Goal: Task Accomplishment & Management: Manage account settings

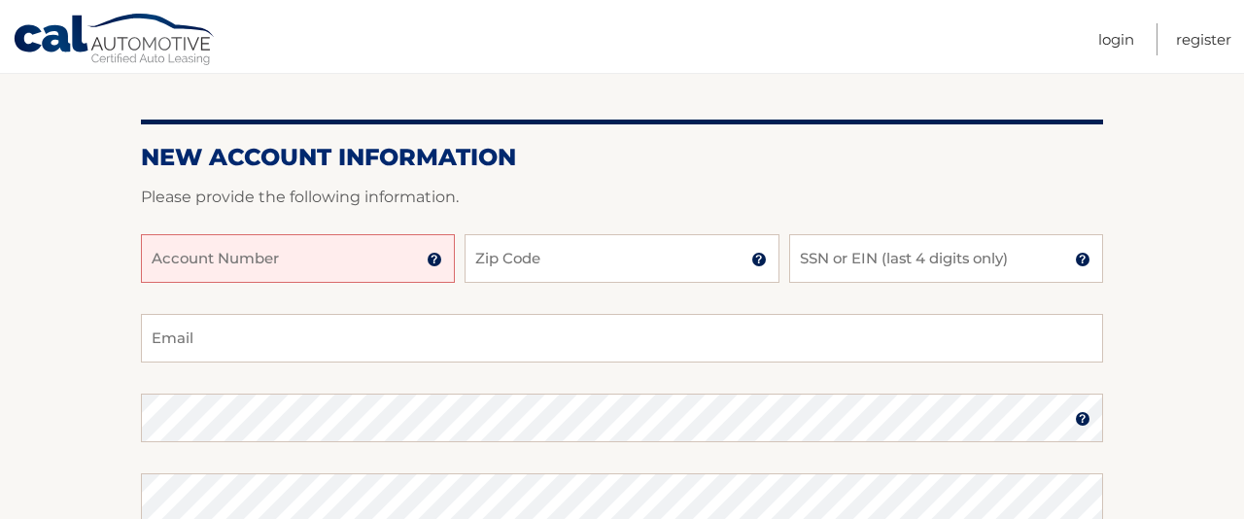
scroll to position [184, 0]
click at [402, 275] on input "Account Number" at bounding box center [298, 257] width 314 height 49
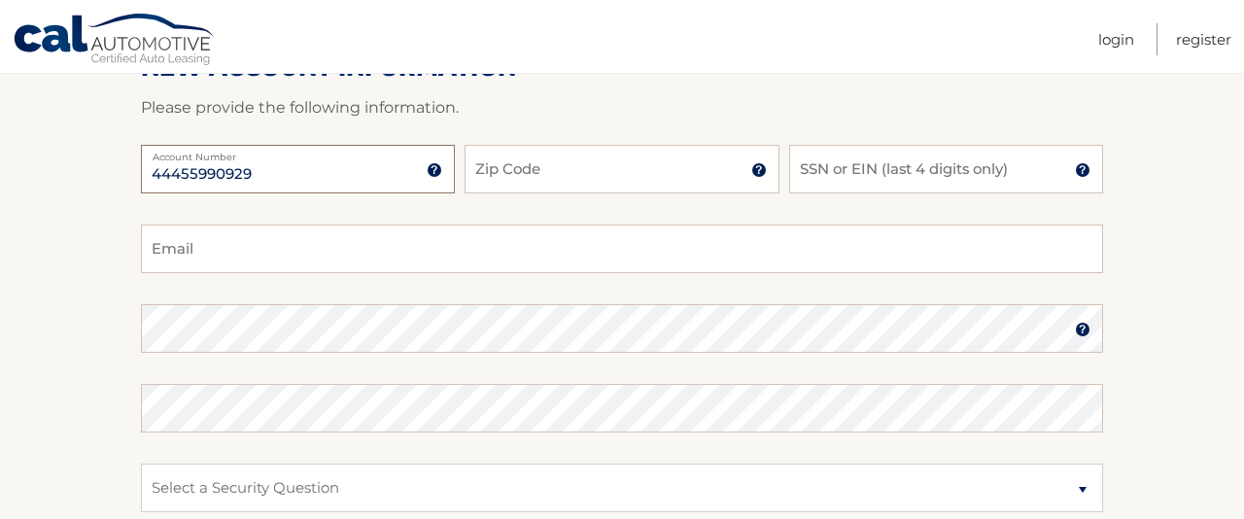
scroll to position [277, 0]
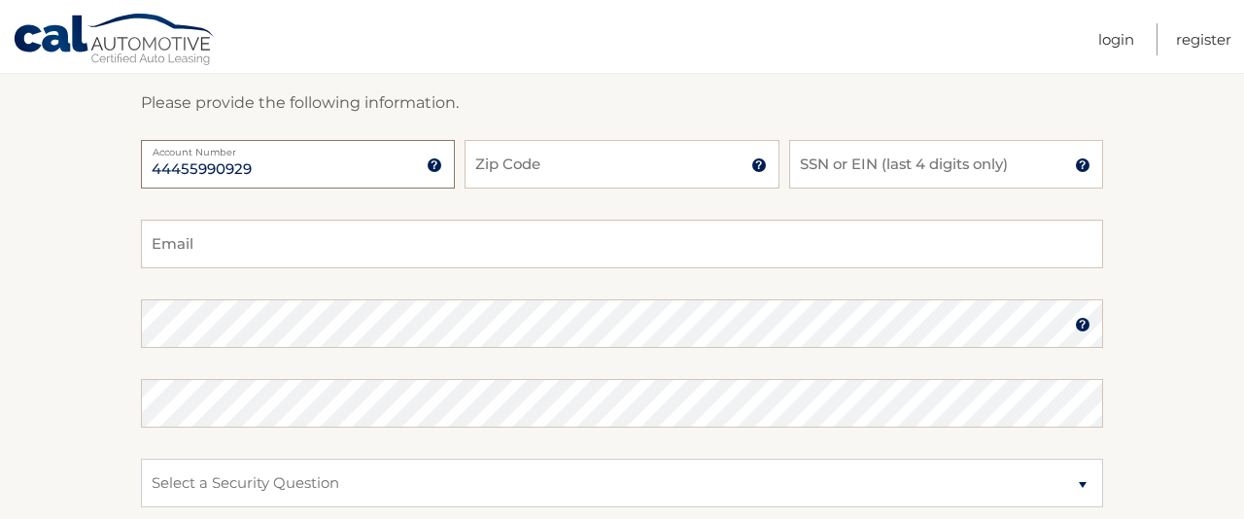
type input "44455990929"
click at [665, 208] on div "44455990929 Account Number 11 digit account number provided on your coupon book…" at bounding box center [622, 180] width 962 height 80
click at [671, 157] on input "Zip Code" at bounding box center [622, 164] width 314 height 49
type input "14094"
click at [907, 188] on input "SSN or EIN (last 4 digits only)" at bounding box center [946, 164] width 314 height 49
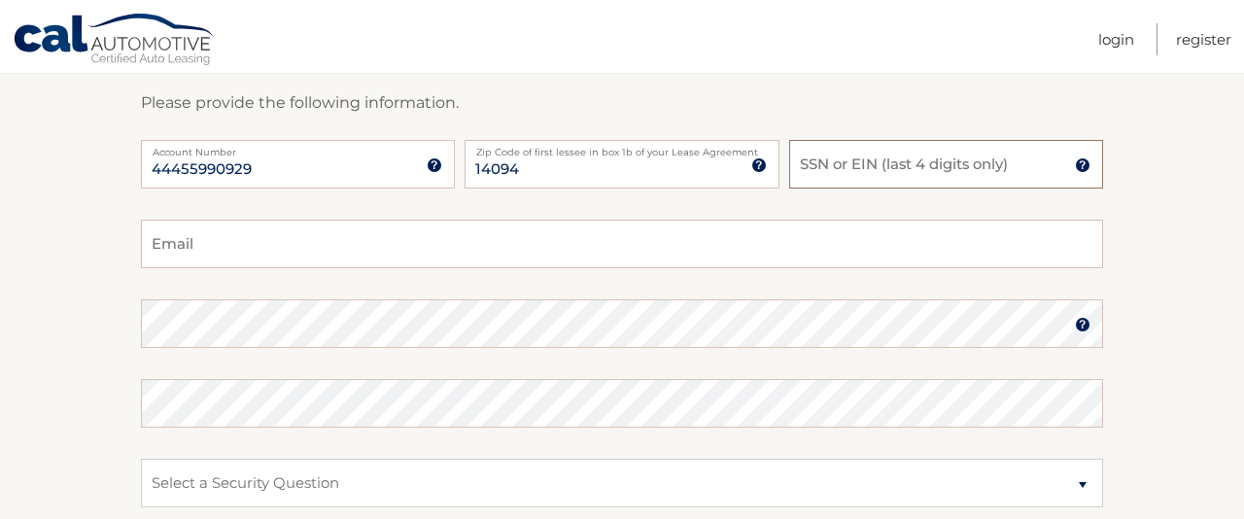
click at [907, 179] on input "SSN or EIN (last 4 digits only)" at bounding box center [946, 164] width 314 height 49
type input "1303"
click at [517, 265] on input "Email" at bounding box center [622, 244] width 962 height 49
type input "R"
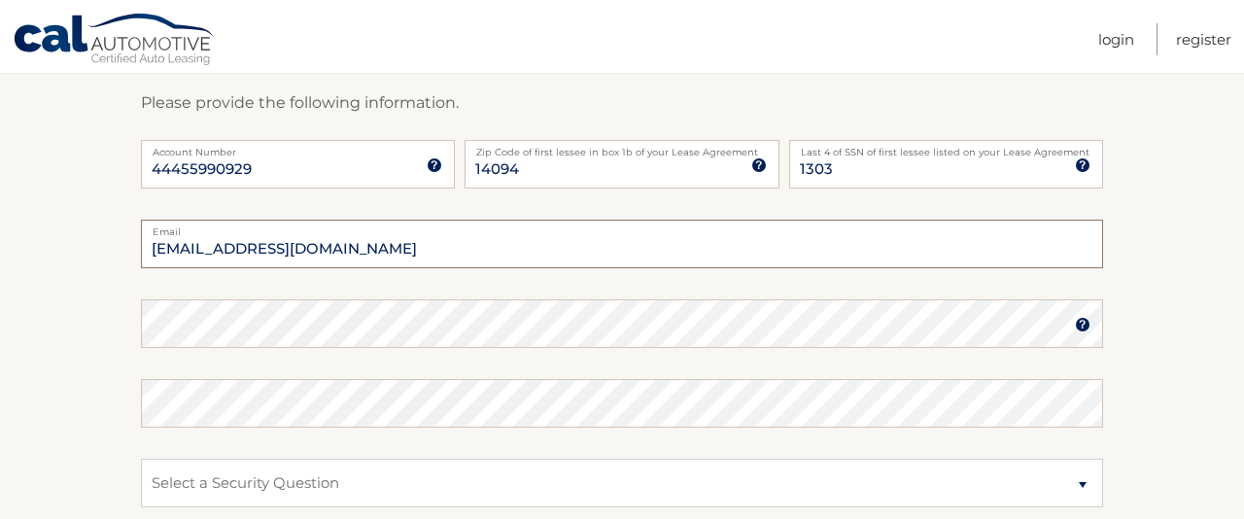
type input "rubiered779@gmail.com"
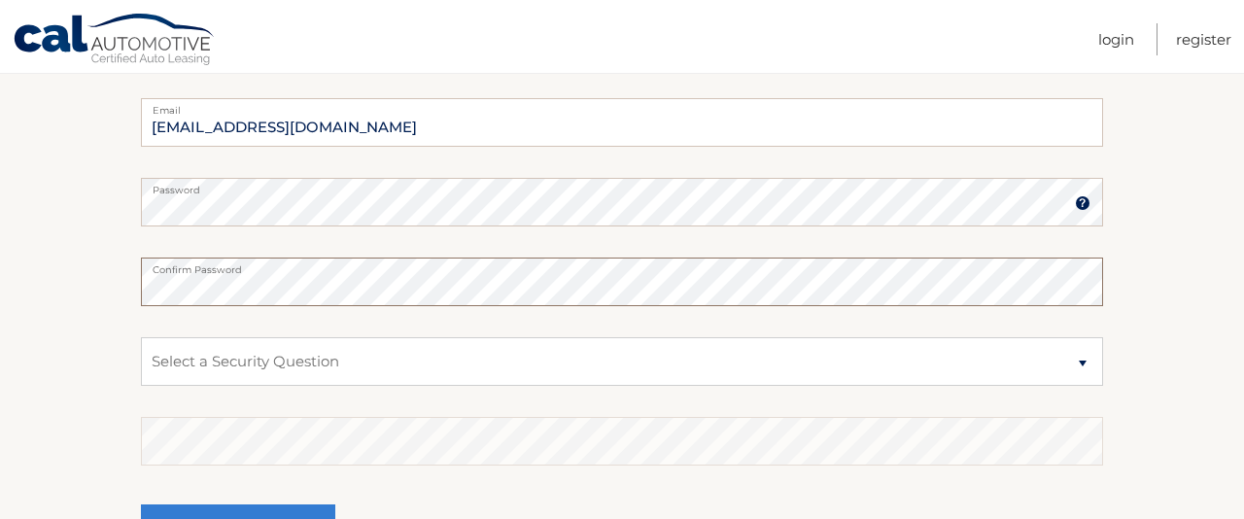
scroll to position [404, 0]
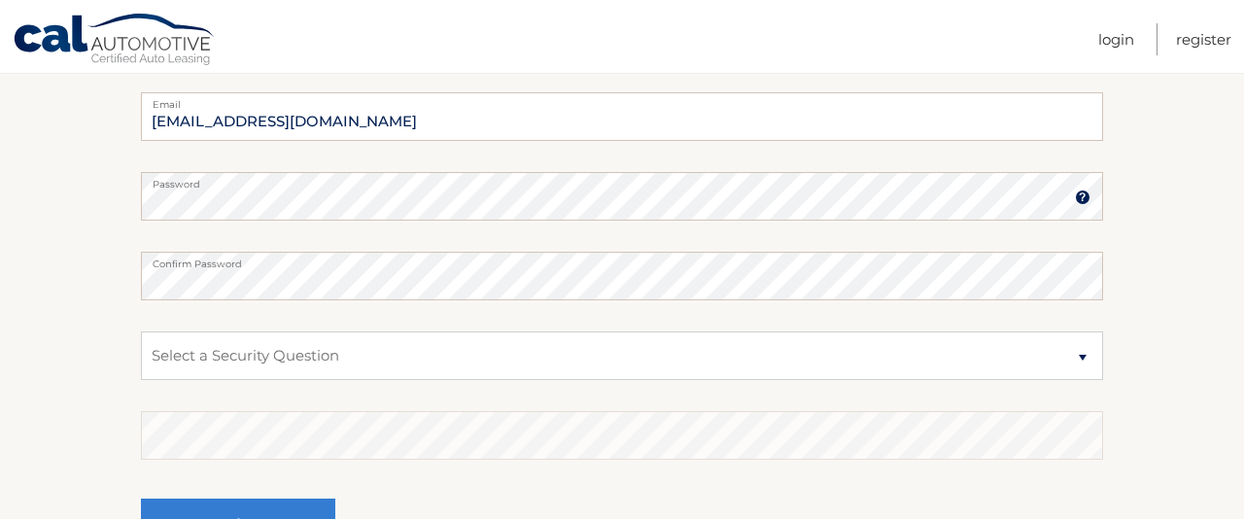
click at [632, 348] on fieldset "rubiered779@gmail.com Email Password Password should be a minimum of 6 characte…" at bounding box center [622, 342] width 962 height 501
click at [885, 380] on select "Select a Security Question What was the name of your elementary school? What is…" at bounding box center [622, 355] width 962 height 49
click option "What was the name of your elementary school?" at bounding box center [0, 0] width 0 height 0
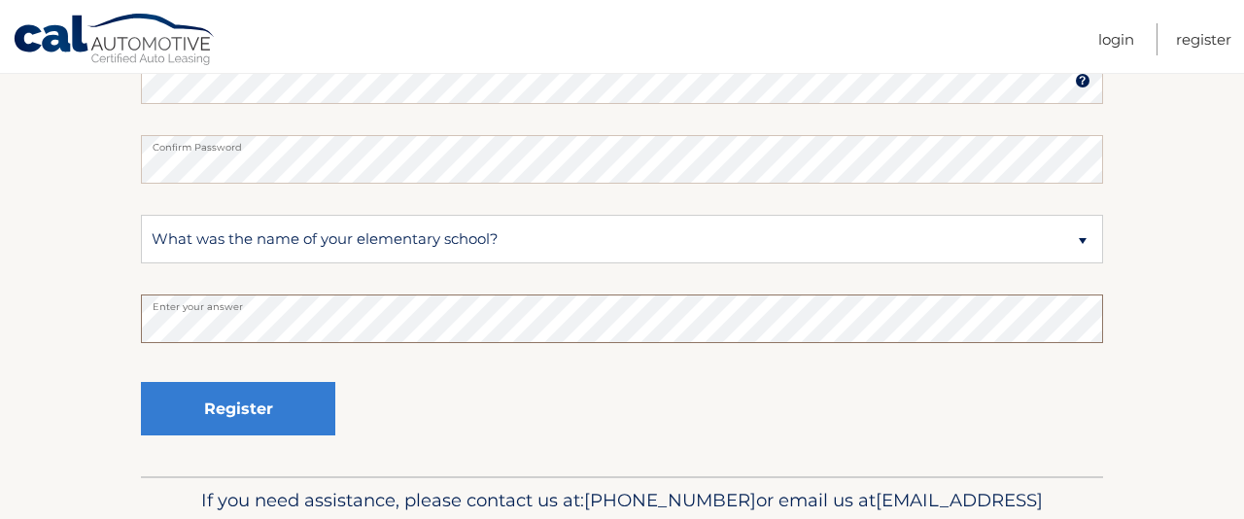
scroll to position [537, 0]
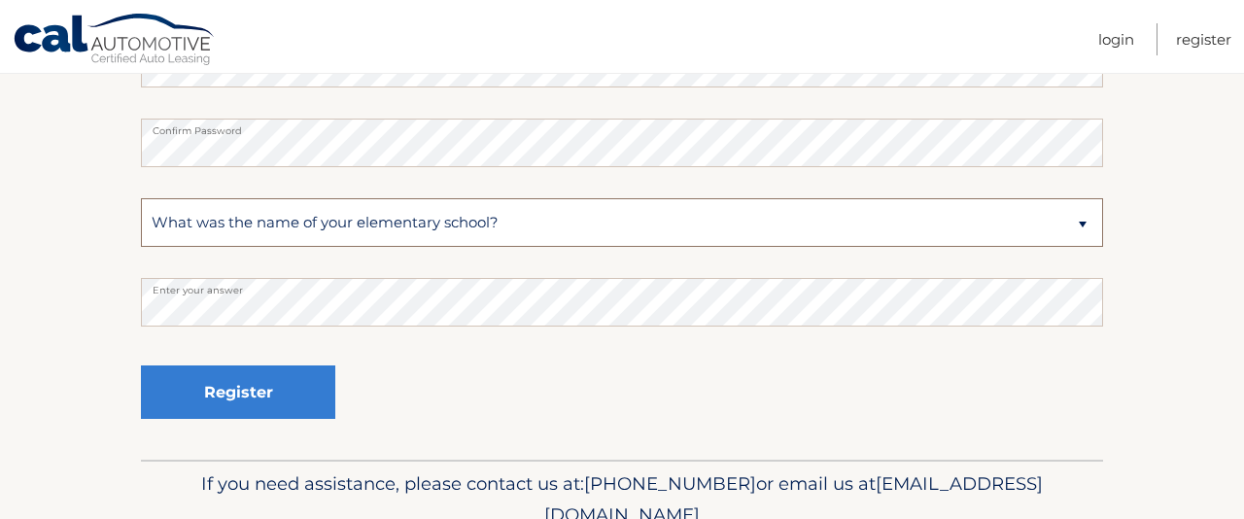
click at [141, 198] on select "Select a Security Question What was the name of your elementary school? What is…" at bounding box center [622, 222] width 962 height 49
select select "2"
click option "What is your mother’s maiden name?" at bounding box center [0, 0] width 0 height 0
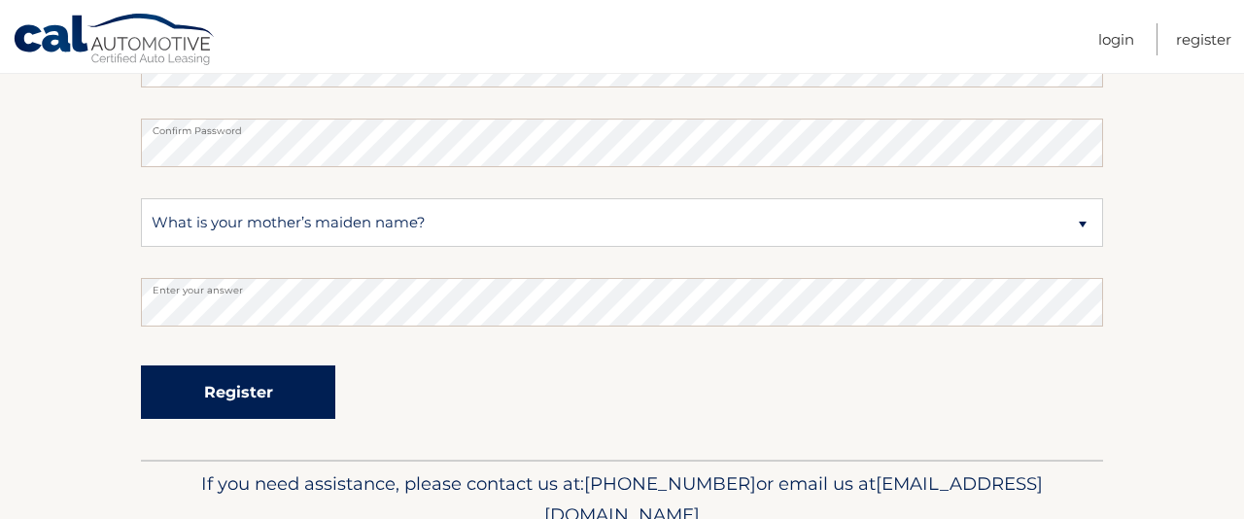
click at [224, 411] on button "Register" at bounding box center [238, 391] width 194 height 53
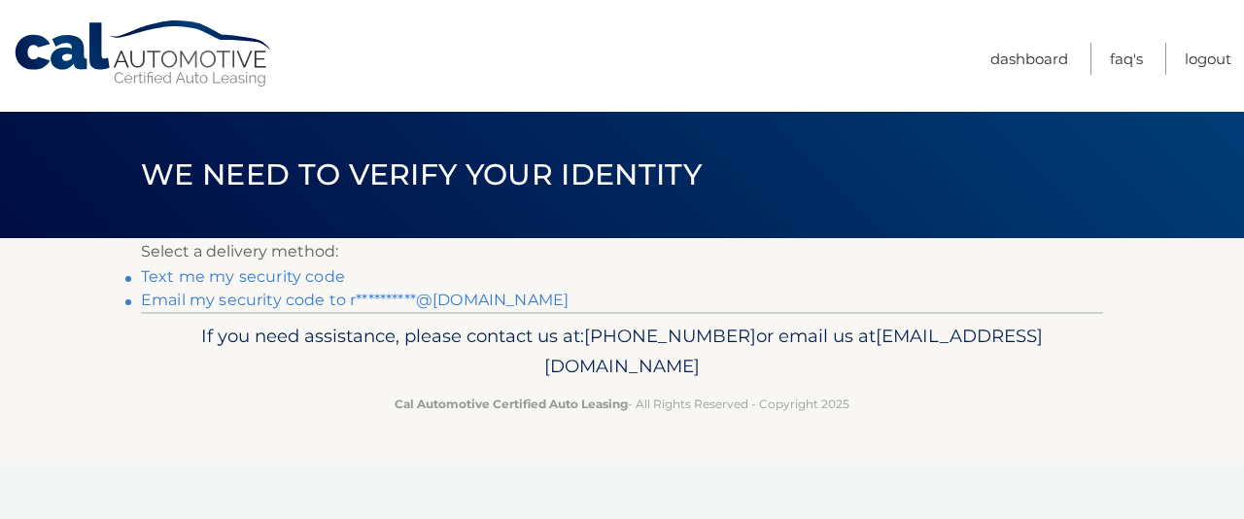
click at [352, 309] on link "**********" at bounding box center [355, 300] width 428 height 18
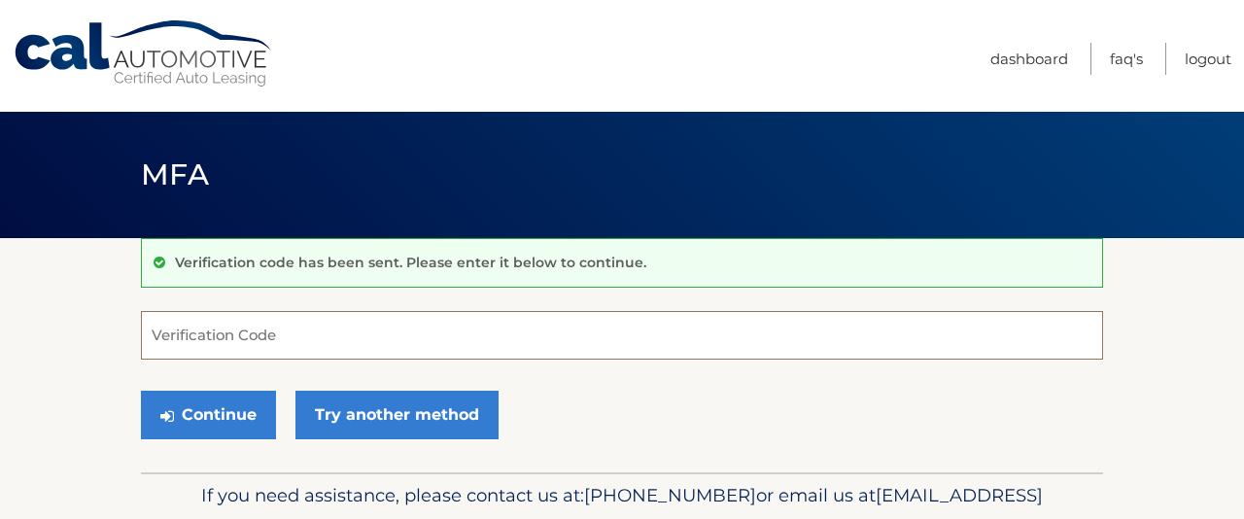
click at [315, 336] on input "Verification Code" at bounding box center [622, 335] width 962 height 49
paste input "470162"
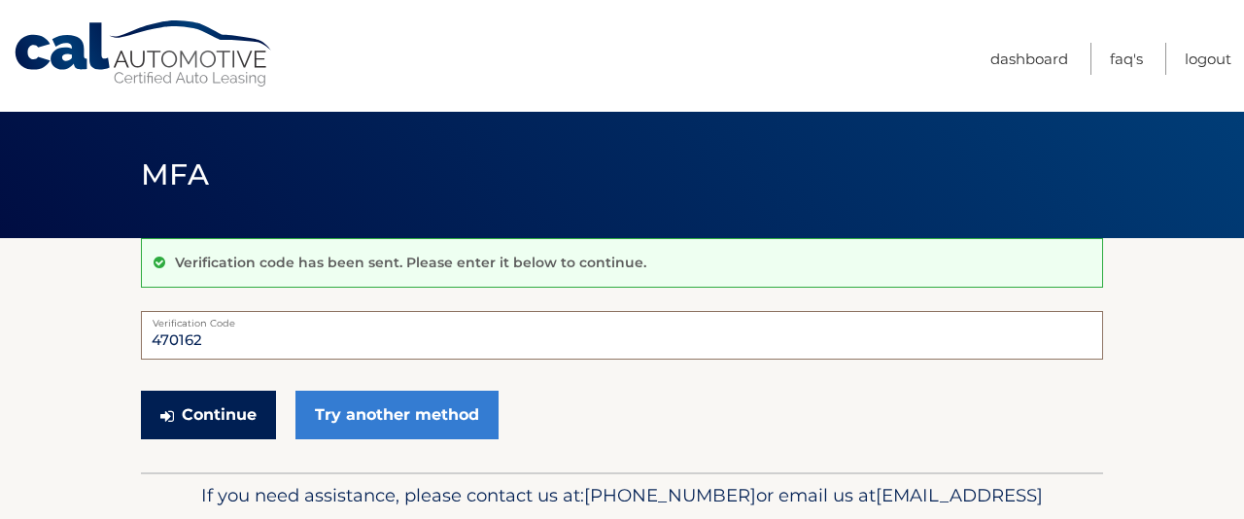
type input "470162"
click at [231, 430] on button "Continue" at bounding box center [208, 415] width 135 height 49
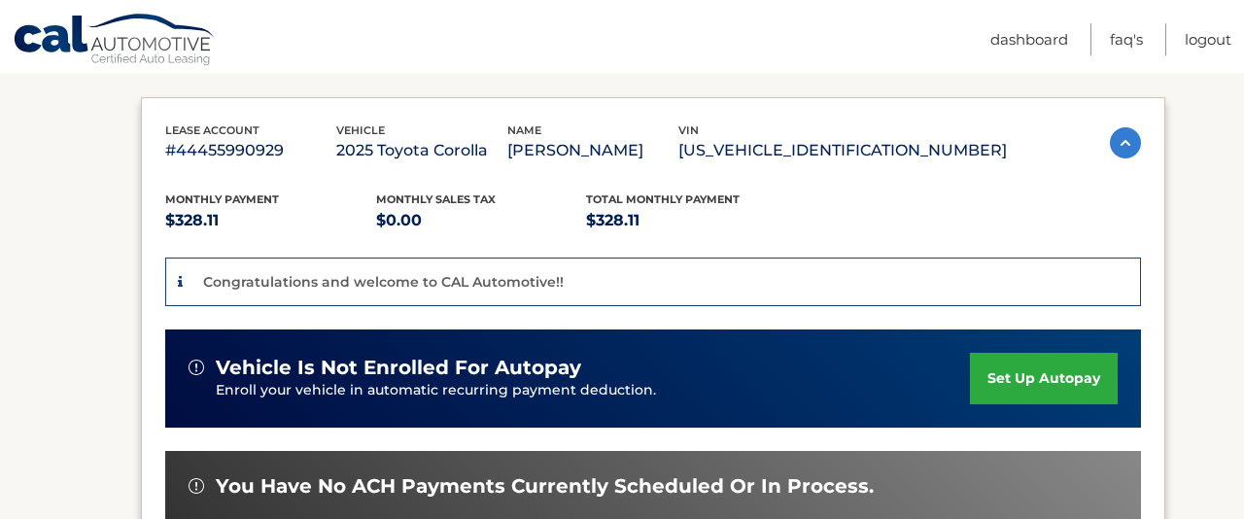
scroll to position [301, 0]
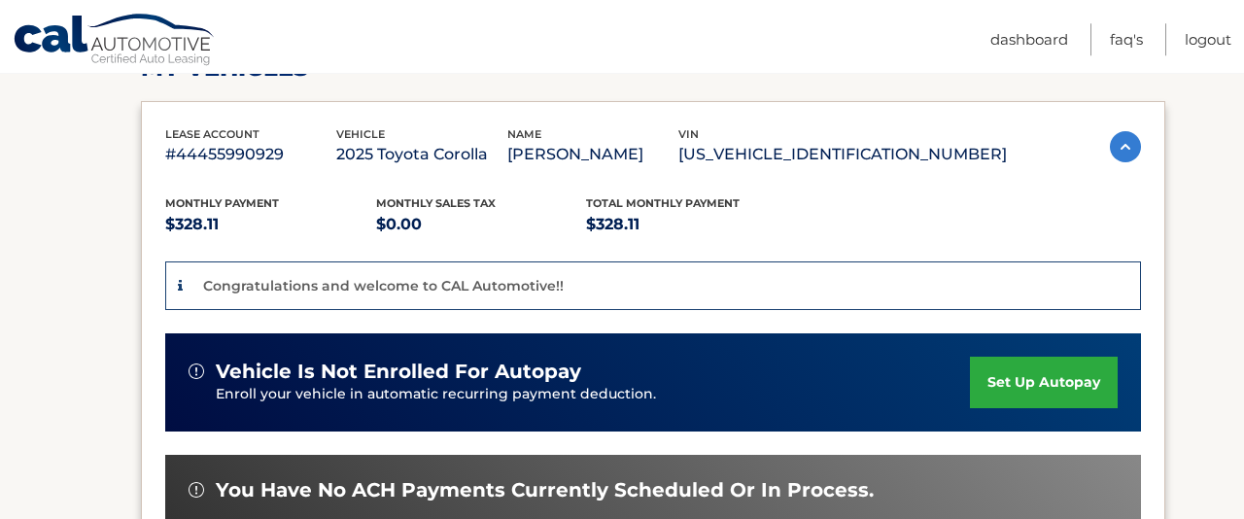
click at [1003, 389] on link "set up autopay" at bounding box center [1044, 383] width 148 height 52
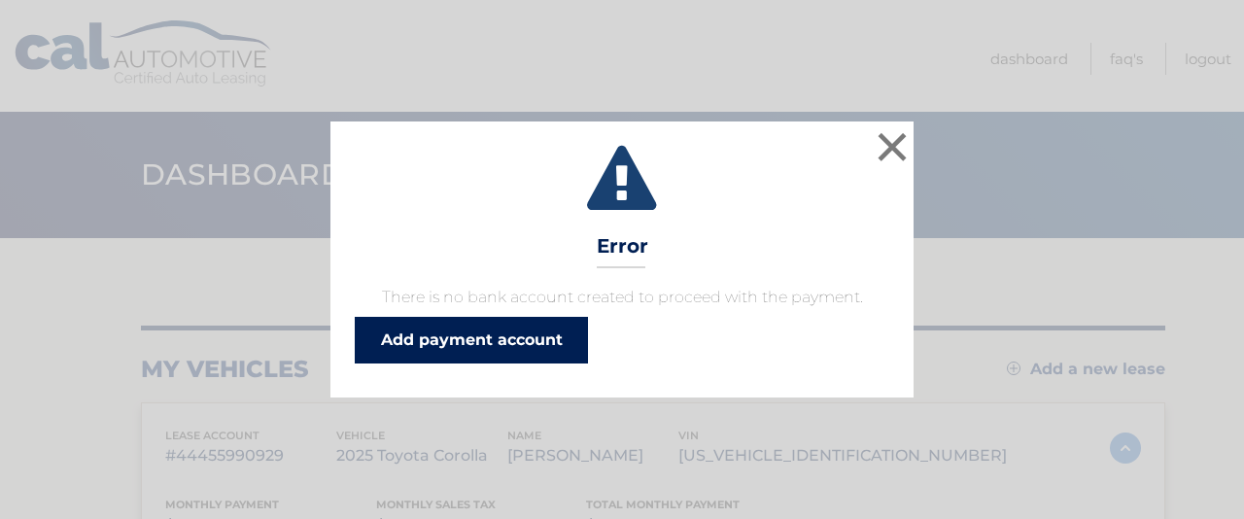
click at [588, 363] on link "Add payment account" at bounding box center [471, 340] width 233 height 47
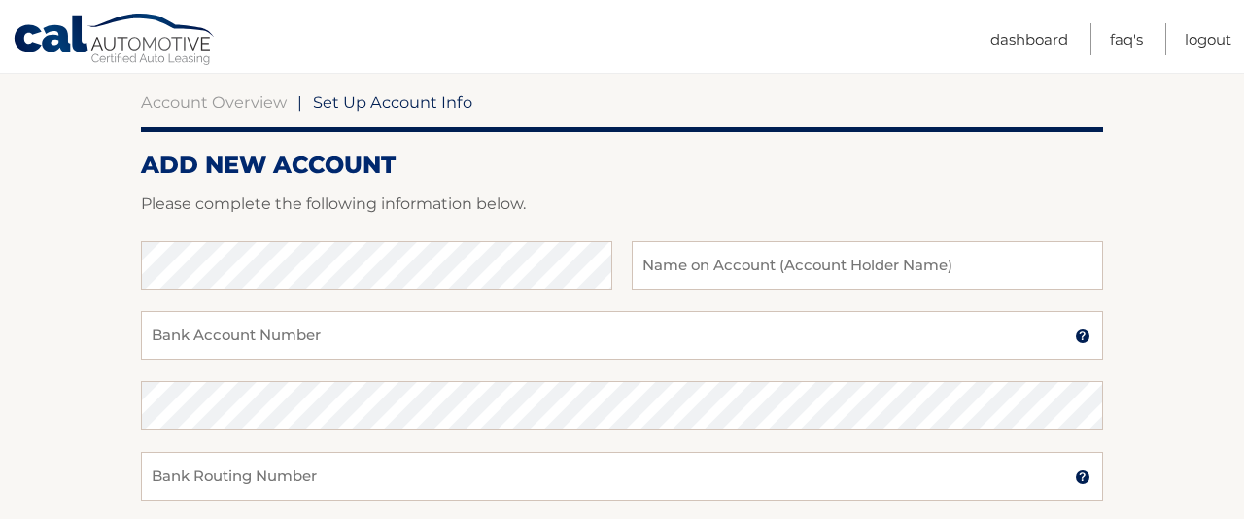
scroll to position [182, 0]
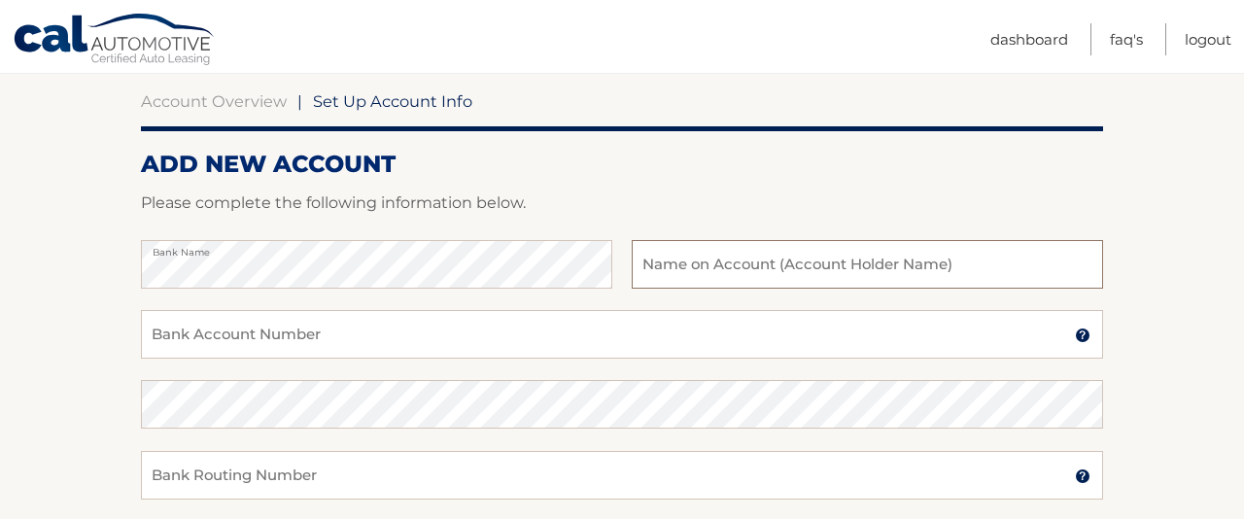
click at [748, 279] on input "text" at bounding box center [867, 264] width 471 height 49
click at [814, 273] on input "Judith" at bounding box center [867, 264] width 471 height 49
type input "J"
click at [814, 273] on input "text" at bounding box center [867, 264] width 471 height 49
type input "Judith Balogh"
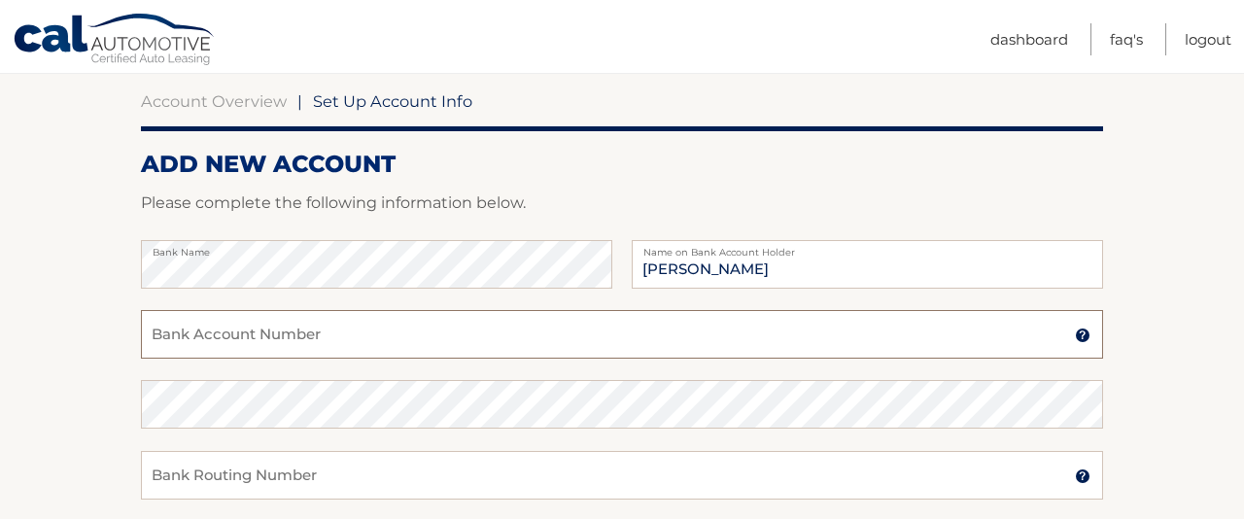
click at [436, 359] on input "Bank Account Number" at bounding box center [622, 334] width 962 height 49
click at [409, 359] on input "Bank Account Number" at bounding box center [622, 334] width 962 height 49
click at [412, 359] on input "Bank Account Number" at bounding box center [622, 334] width 962 height 49
click at [295, 496] on input "Bank Routing Number" at bounding box center [622, 475] width 962 height 49
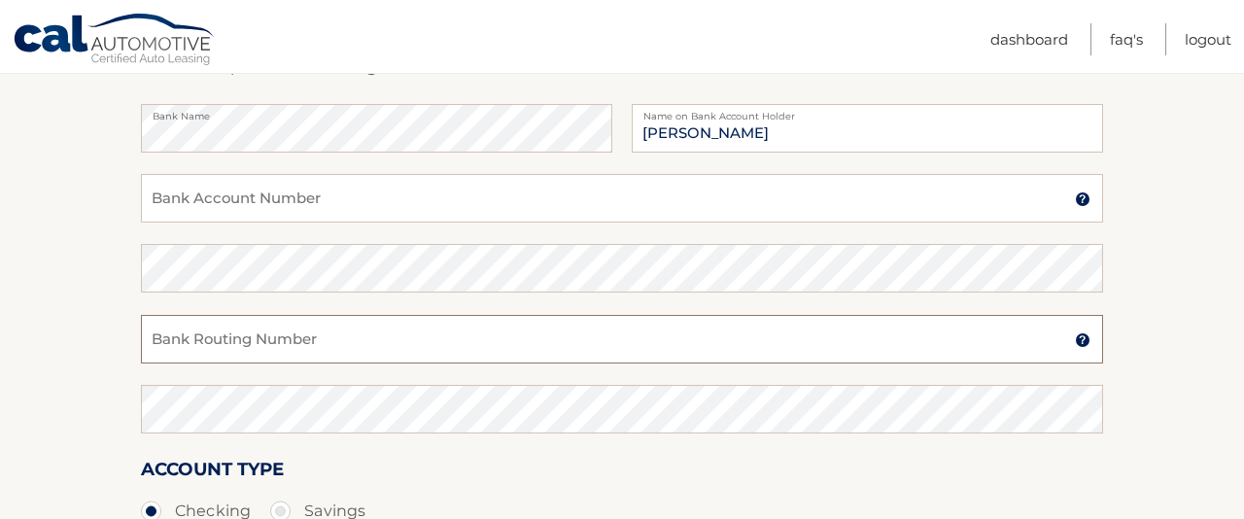
scroll to position [330, 0]
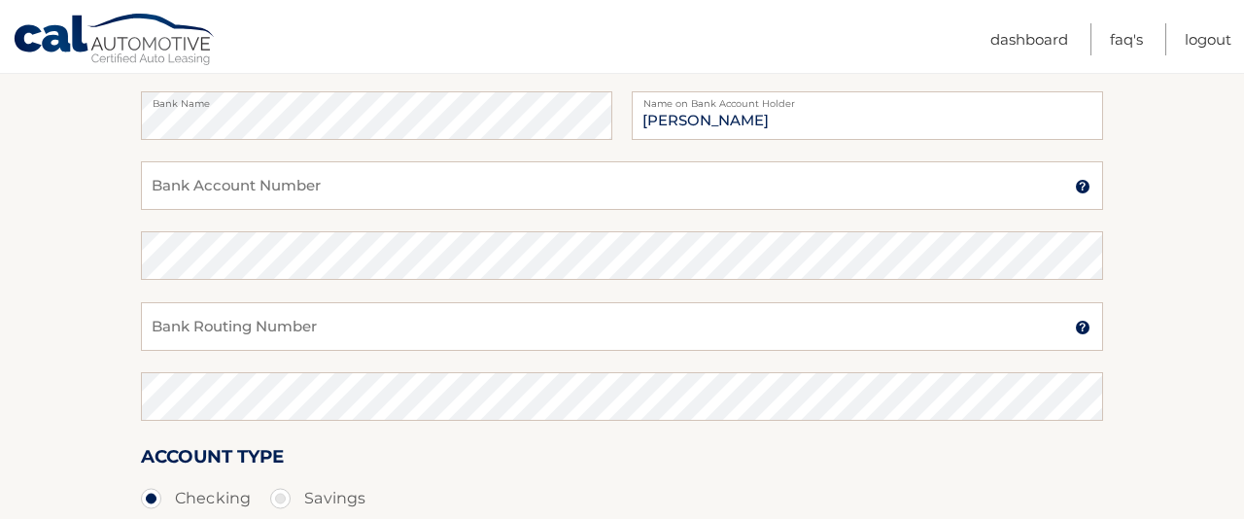
click at [284, 478] on label "Account Type" at bounding box center [212, 460] width 143 height 36
click at [273, 351] on input "Bank Routing Number" at bounding box center [622, 326] width 962 height 49
type input "222381549"
click at [272, 195] on input "Bank Account Number" at bounding box center [622, 185] width 962 height 49
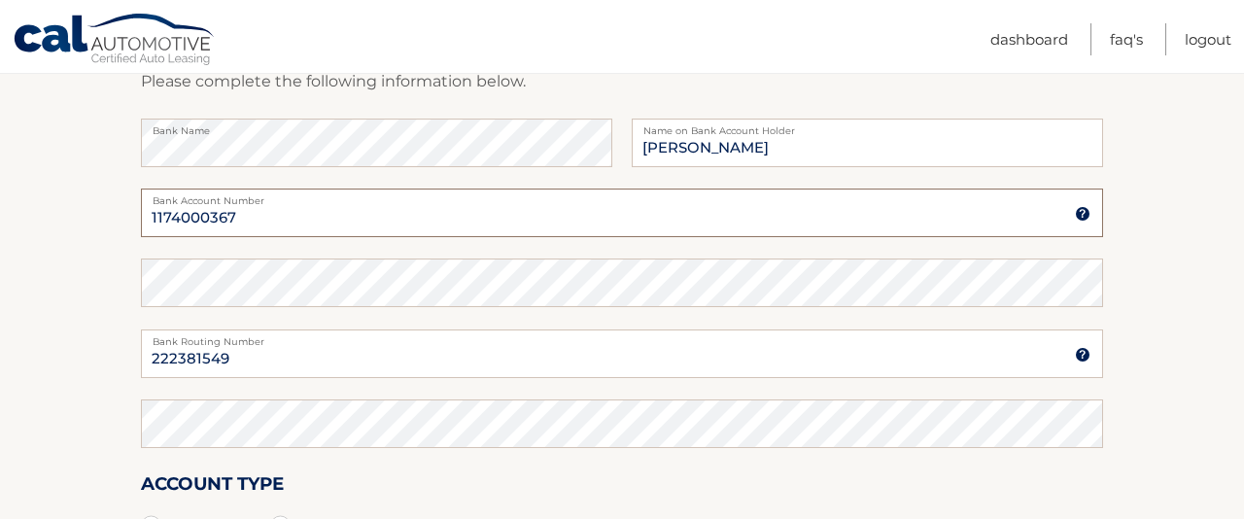
scroll to position [304, 0]
click at [391, 228] on input "1174000367" at bounding box center [622, 212] width 962 height 49
type input "11740003671449"
click at [178, 377] on input "222381549" at bounding box center [622, 353] width 962 height 49
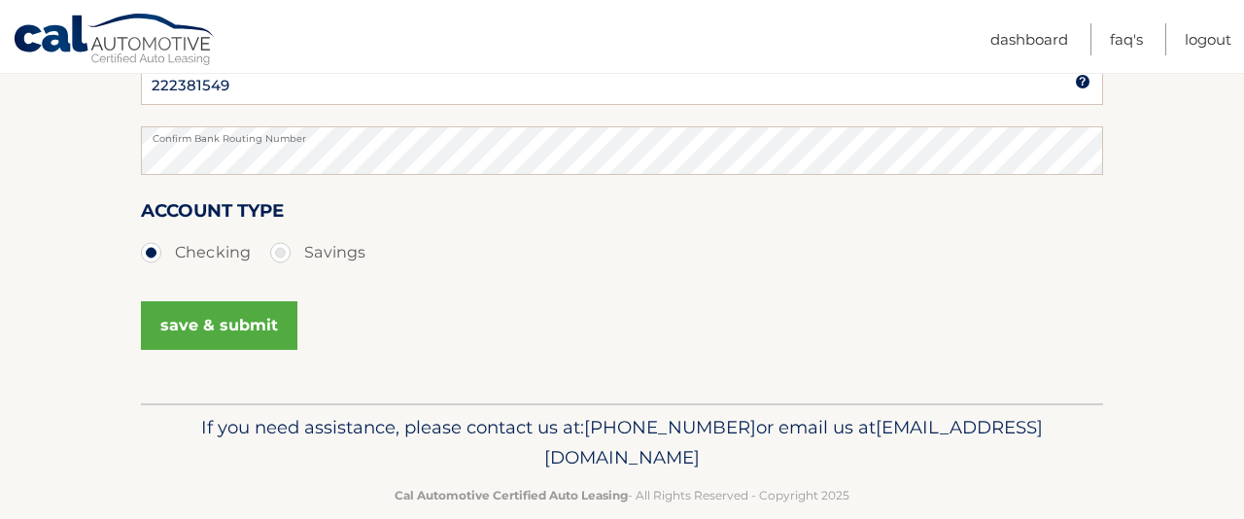
scroll to position [577, 0]
click at [297, 349] on button "save & submit" at bounding box center [219, 324] width 156 height 49
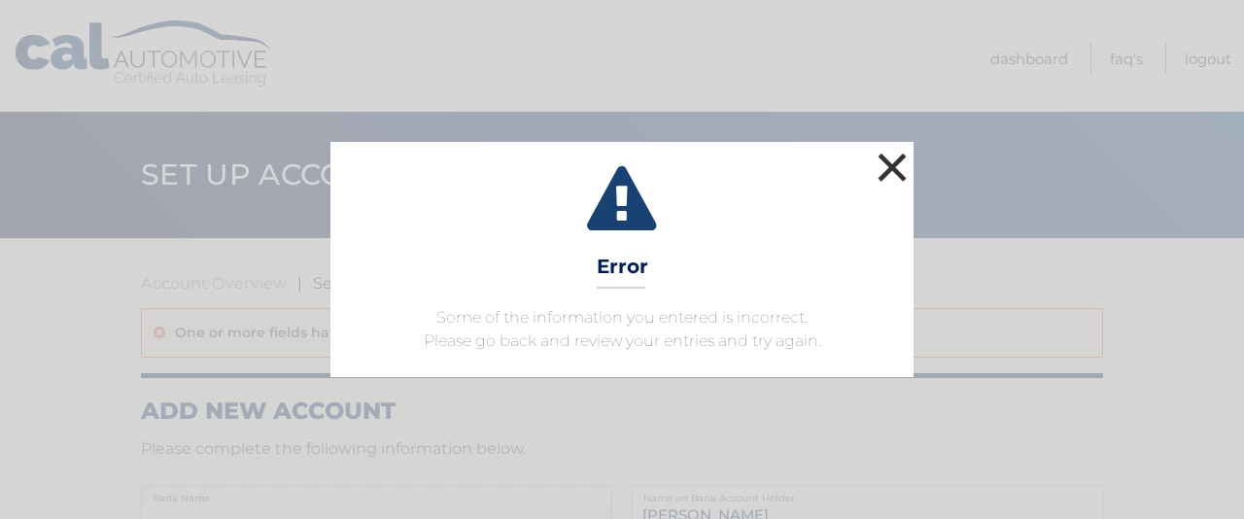
click at [886, 148] on button "×" at bounding box center [892, 167] width 39 height 39
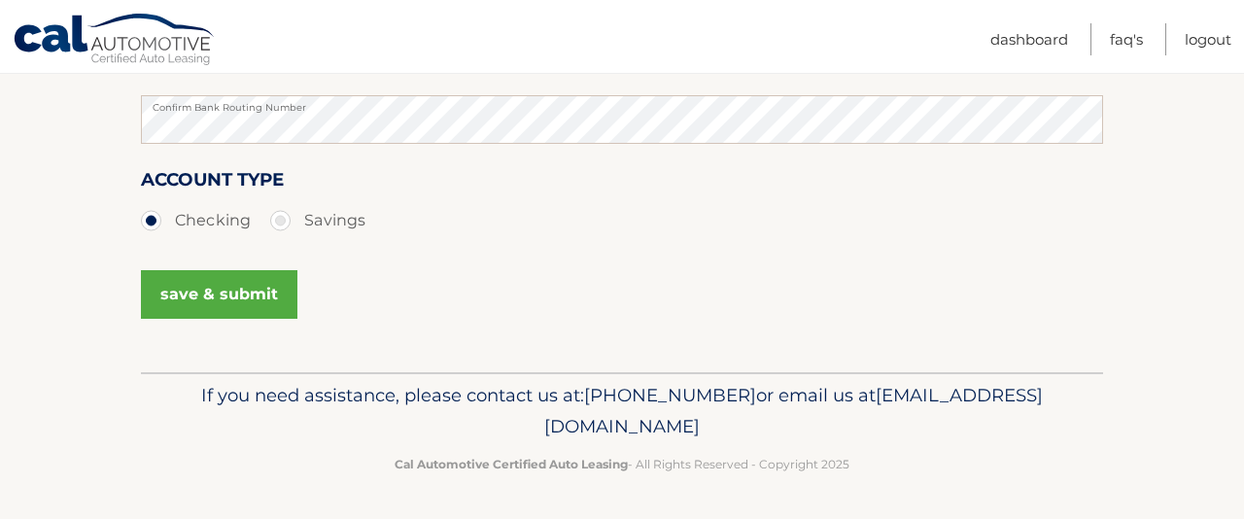
scroll to position [727, 0]
click at [278, 319] on button "save & submit" at bounding box center [219, 294] width 156 height 49
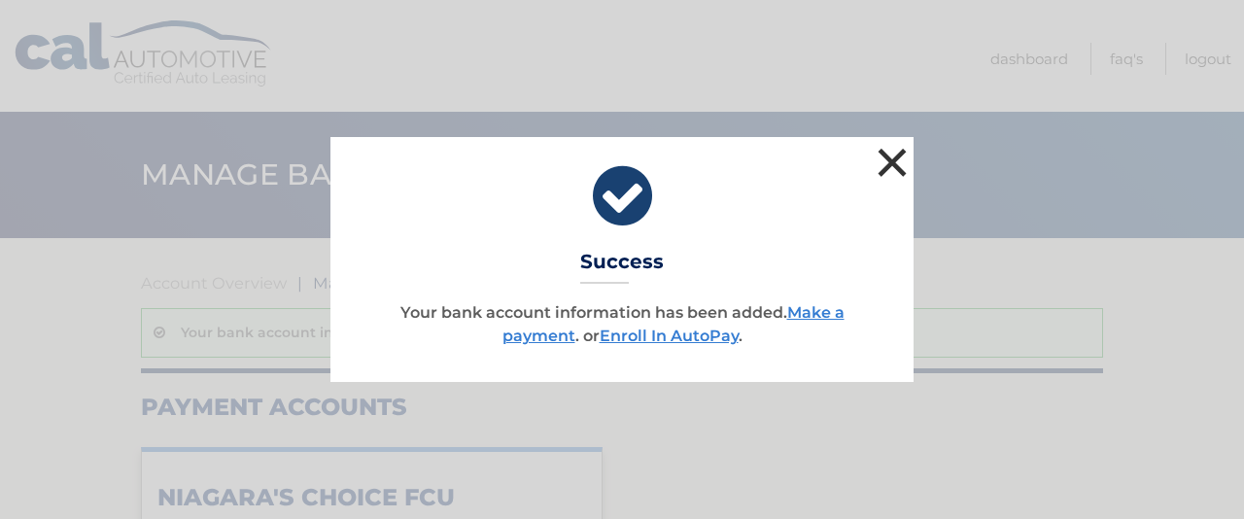
click at [883, 156] on button "×" at bounding box center [892, 162] width 39 height 39
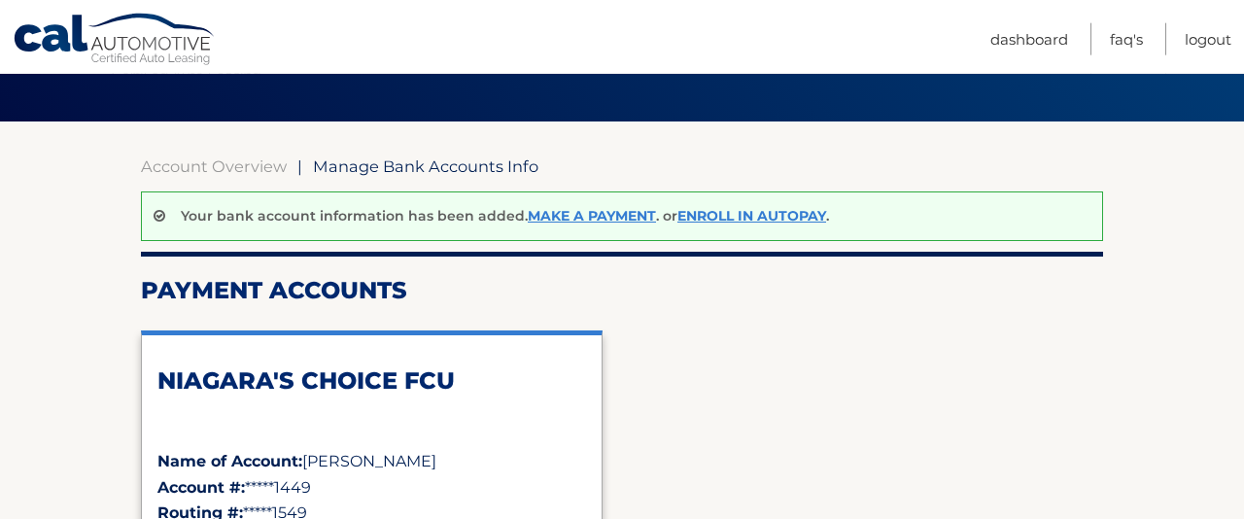
scroll to position [93, 0]
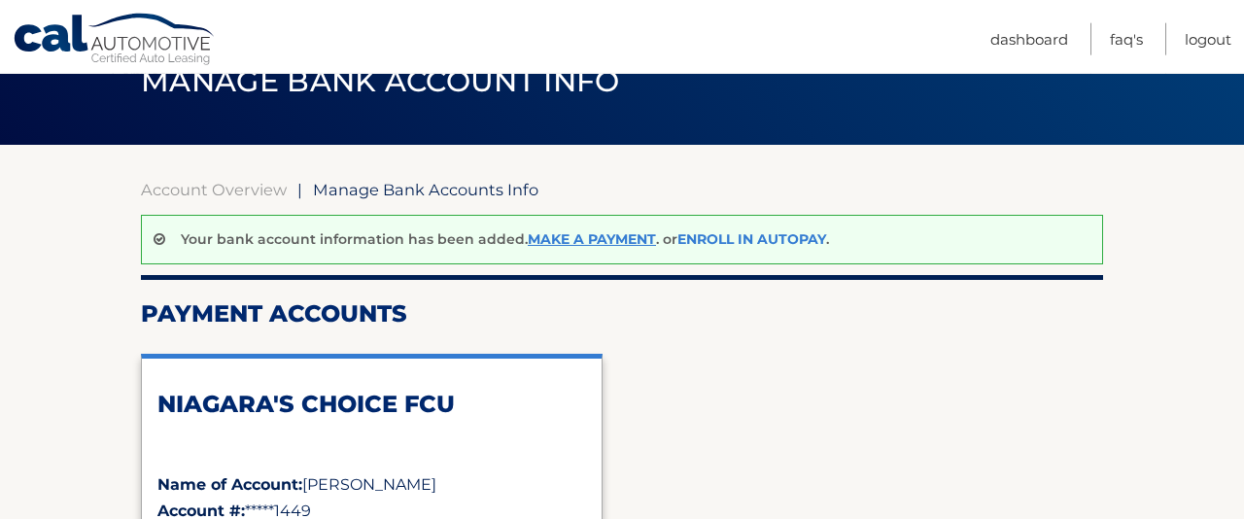
click at [764, 234] on link "Enroll In AutoPay" at bounding box center [751, 238] width 149 height 17
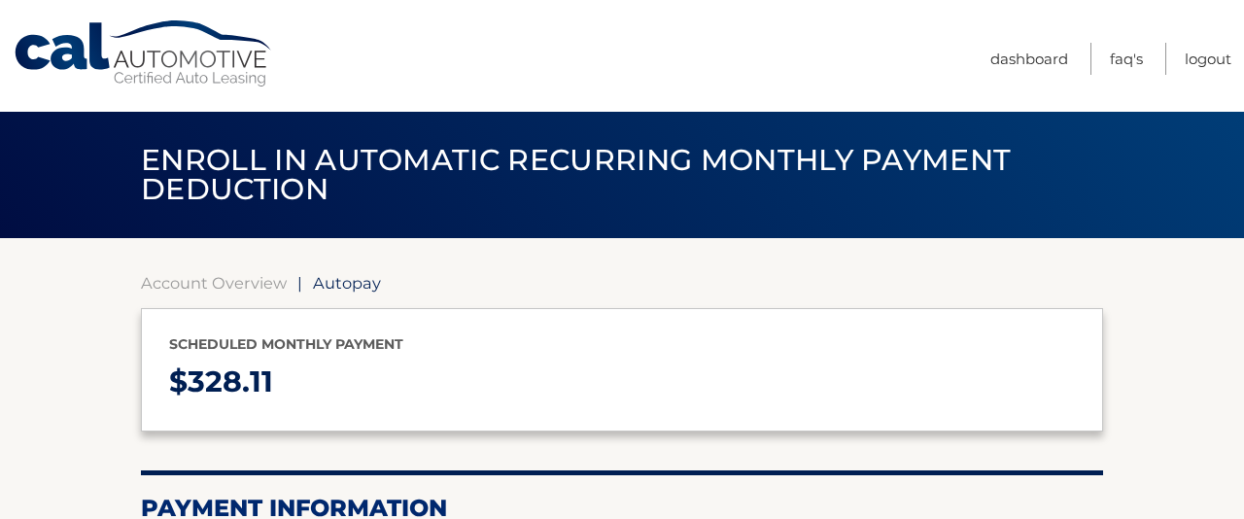
select select "ZTU3ZDExZDctMzc4ZC00ZTI5LWE1MjMtMzRiNDEwNGFmMWRi"
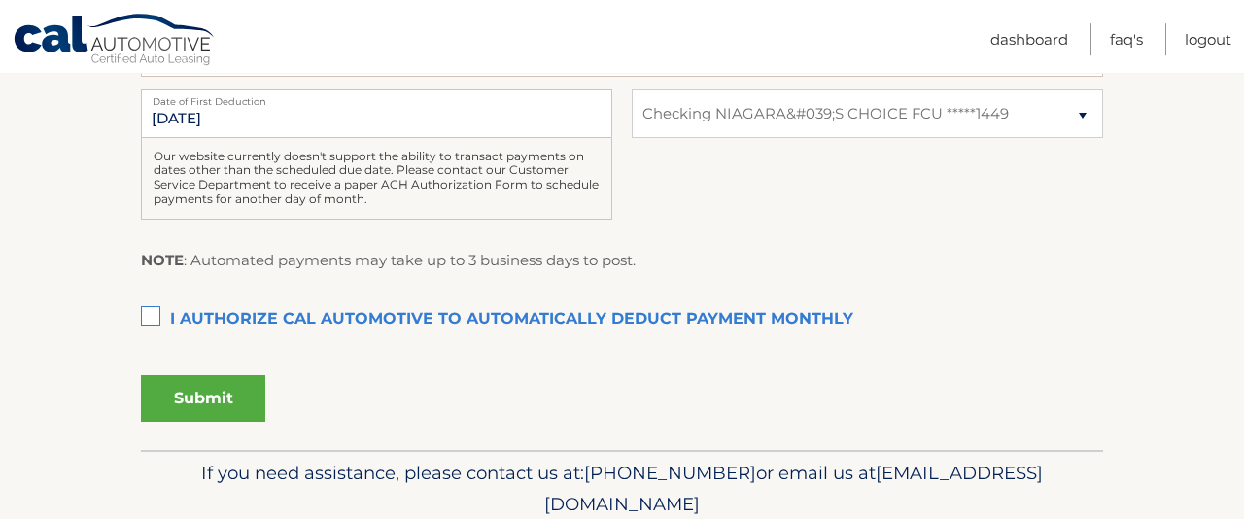
scroll to position [516, 0]
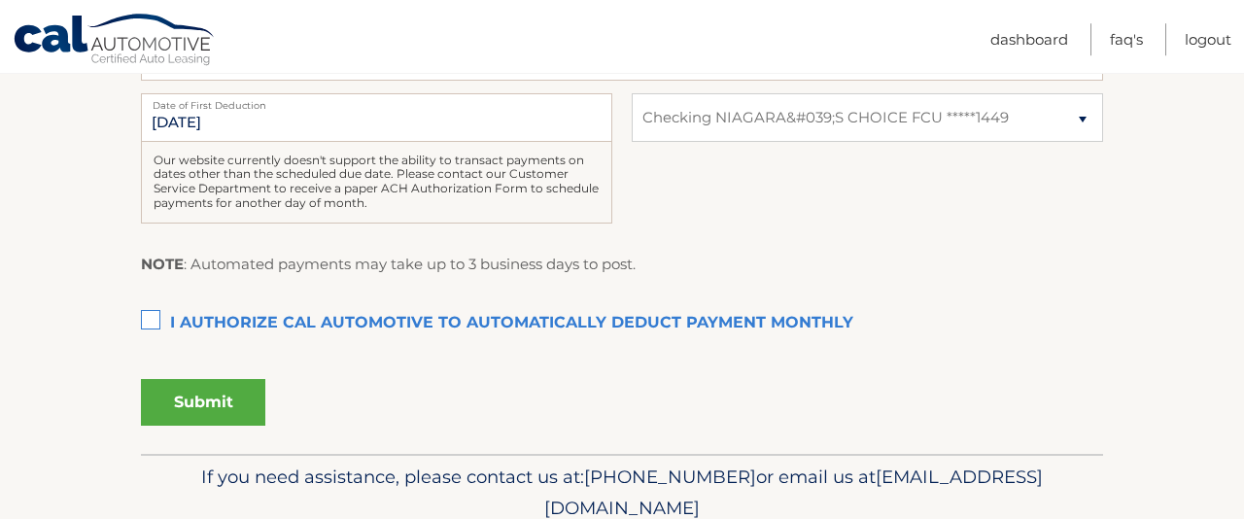
click at [834, 245] on div "[DATE] Date of First Deduction Our website currently doesn't support the abilit…" at bounding box center [622, 169] width 962 height 152
drag, startPoint x: 834, startPoint y: 274, endPoint x: 837, endPoint y: 309, distance: 35.1
click at [837, 309] on fieldset "$ 328.11 Scheduled Monthly Payment Monthly Deduction cannot exceed amount of 2 …" at bounding box center [622, 236] width 962 height 434
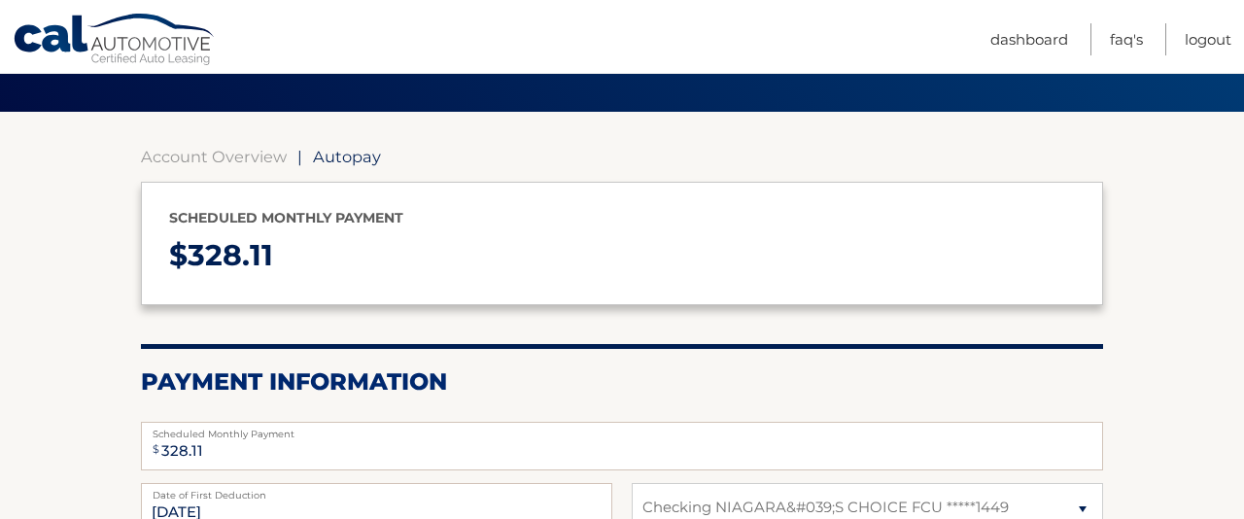
scroll to position [0, 0]
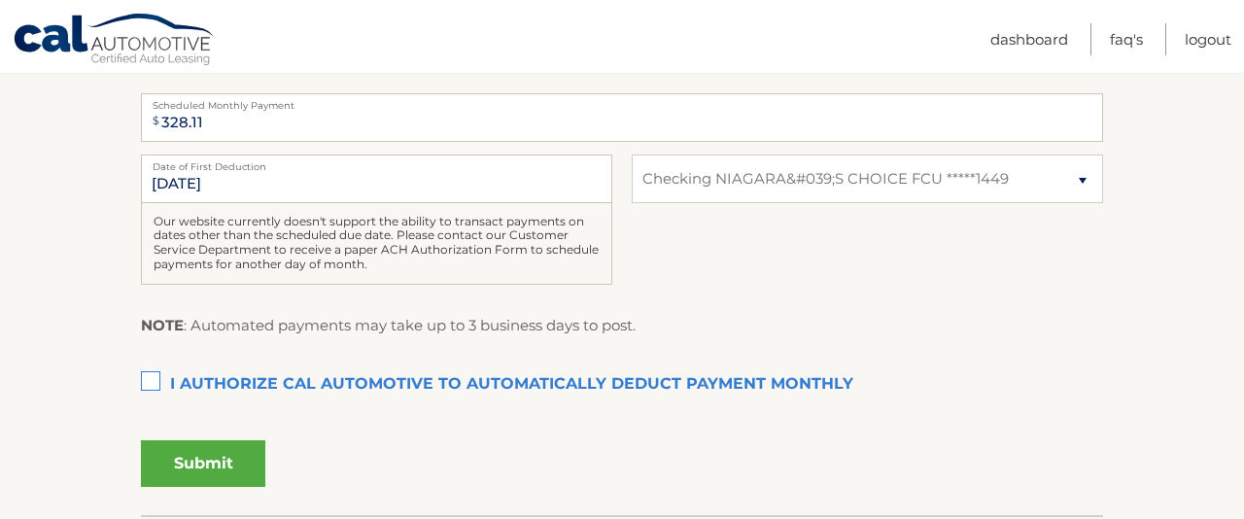
scroll to position [456, 0]
click at [158, 403] on label "I authorize cal automotive to automatically deduct payment monthly This checkbo…" at bounding box center [622, 383] width 962 height 39
click at [0, 0] on input "I authorize cal automotive to automatically deduct payment monthly This checkbo…" at bounding box center [0, 0] width 0 height 0
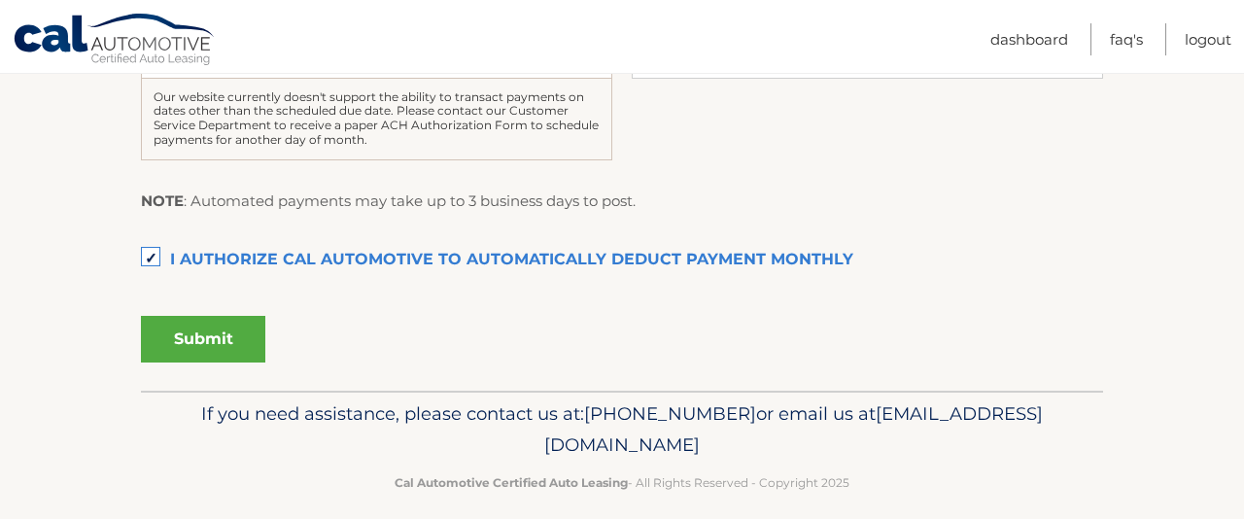
scroll to position [578, 0]
click at [234, 363] on button "Submit" at bounding box center [203, 340] width 124 height 47
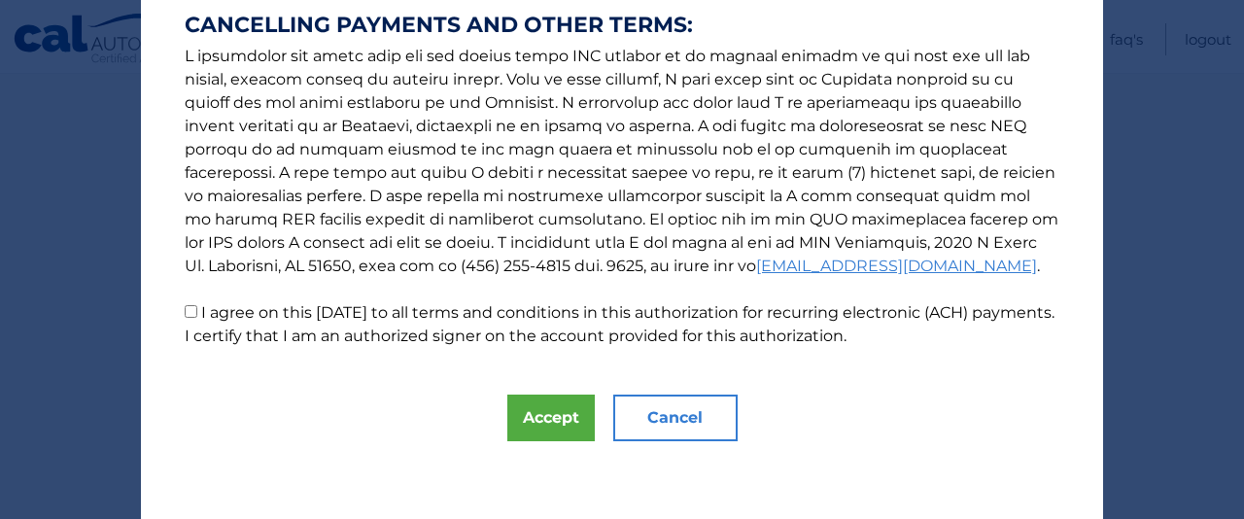
scroll to position [820, 0]
click at [192, 303] on label "I agree on this 08/26/2025 to all terms and conditions in this authorization fo…" at bounding box center [620, 324] width 870 height 42
click at [192, 305] on input "I agree on this 08/26/2025 to all terms and conditions in this authorization fo…" at bounding box center [191, 311] width 13 height 13
checkbox input "true"
click at [520, 414] on button "Accept" at bounding box center [550, 418] width 87 height 47
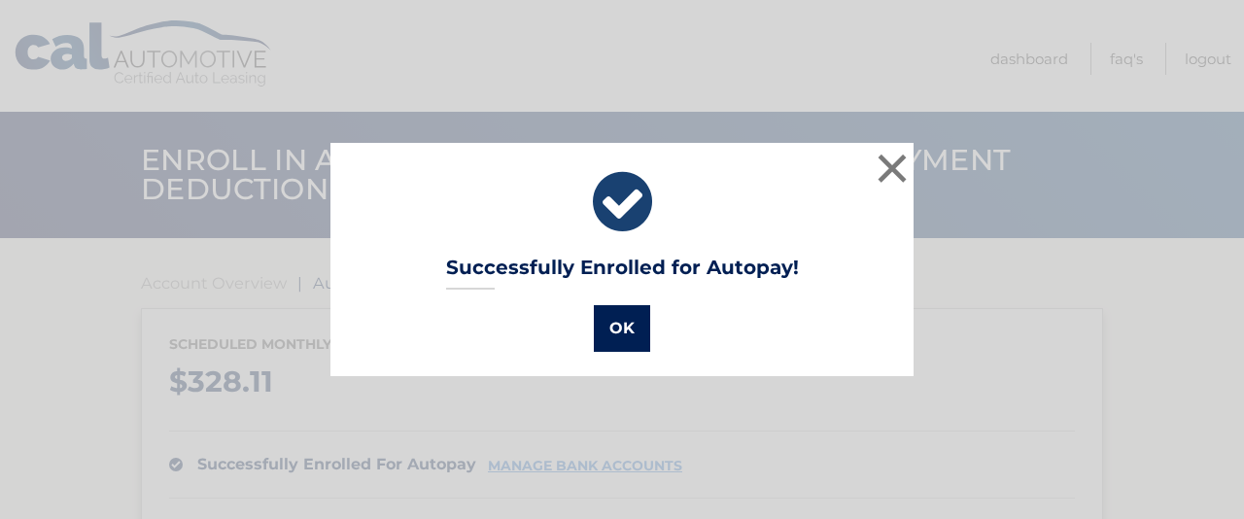
click at [624, 342] on button "OK" at bounding box center [622, 328] width 56 height 47
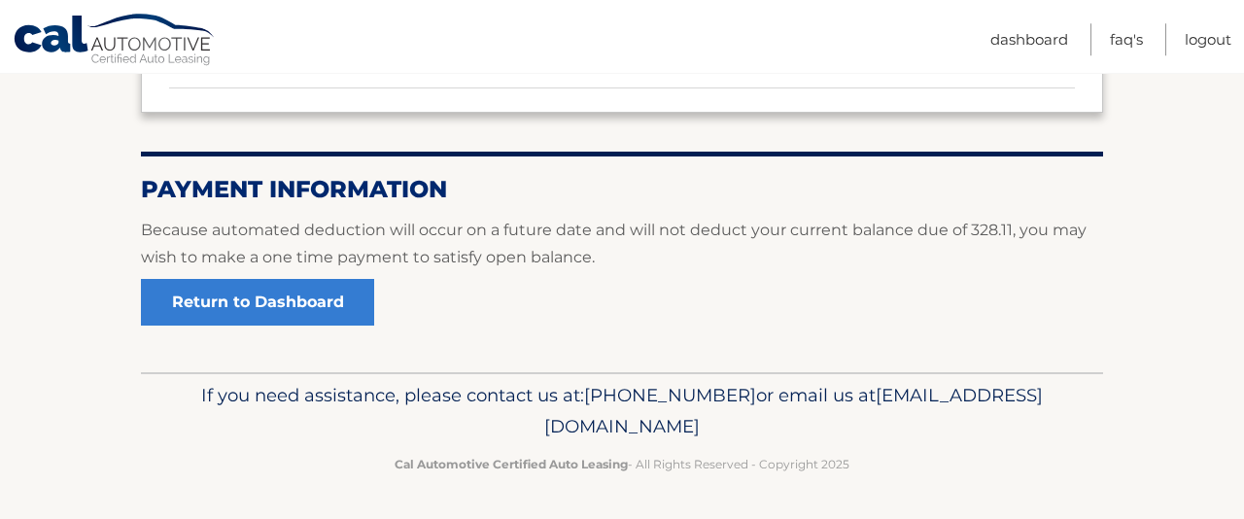
scroll to position [510, 0]
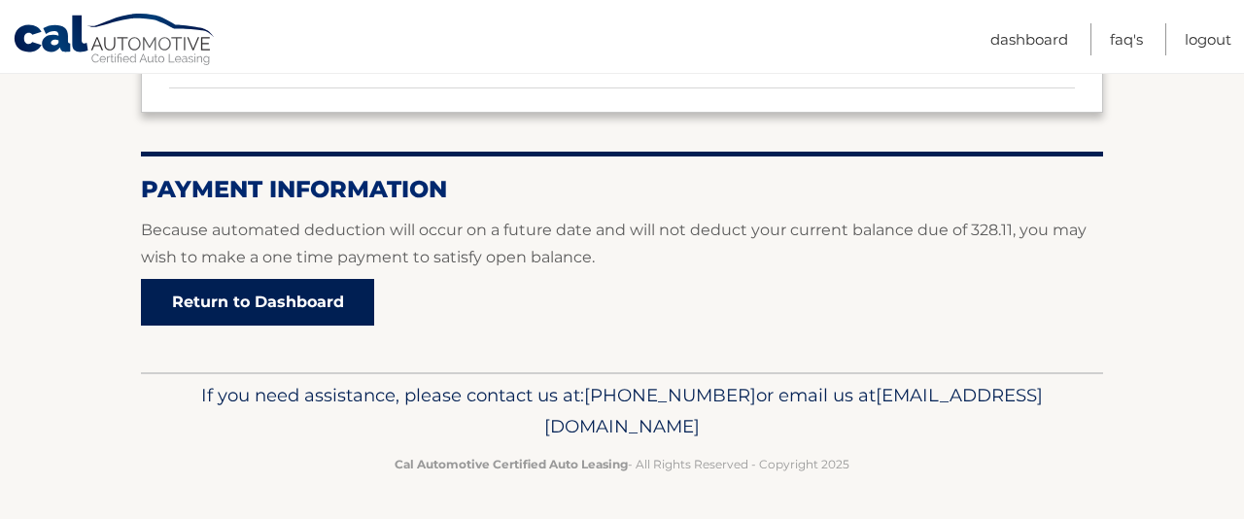
click at [361, 279] on link "Return to Dashboard" at bounding box center [257, 302] width 233 height 47
